Goal: Task Accomplishment & Management: Use online tool/utility

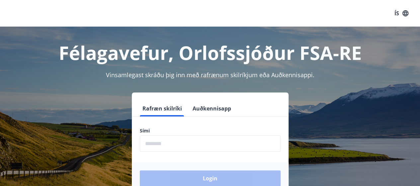
drag, startPoint x: 0, startPoint y: 0, endPoint x: 216, endPoint y: 95, distance: 236.0
click at [216, 95] on div "Rafræn skilríki Auðkennisapp Sími ​ Login" at bounding box center [210, 143] width 157 height 102
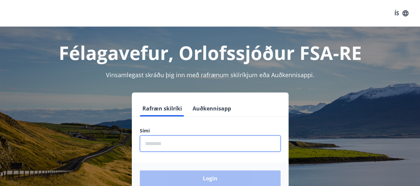
click at [147, 143] on input "phone" at bounding box center [210, 143] width 141 height 16
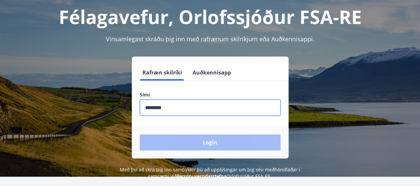
scroll to position [36, 0]
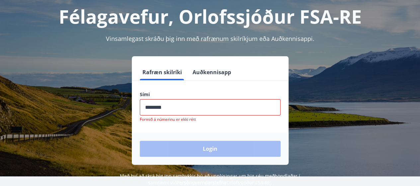
click at [206, 142] on div "Login" at bounding box center [210, 149] width 157 height 32
click at [179, 107] on input "phone" at bounding box center [210, 107] width 141 height 16
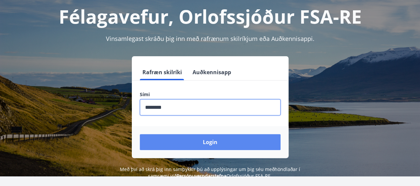
type input "********"
click at [177, 143] on button "Login" at bounding box center [210, 142] width 141 height 16
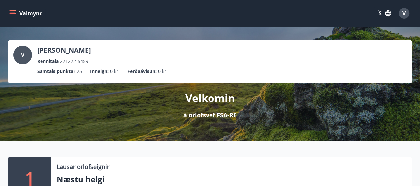
click at [16, 12] on button "Valmynd" at bounding box center [27, 13] width 38 height 12
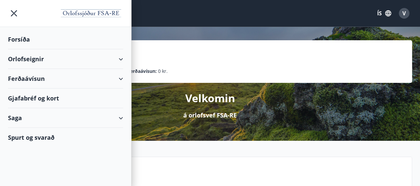
click at [42, 82] on div "Ferðaávísun" at bounding box center [65, 79] width 115 height 20
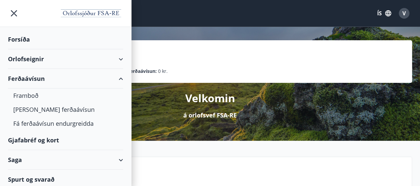
scroll to position [2, 0]
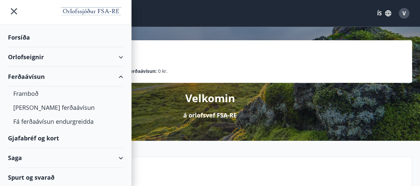
click at [41, 136] on div "Gjafabréf og kort" at bounding box center [65, 138] width 115 height 20
